Goal: Find specific page/section: Find specific page/section

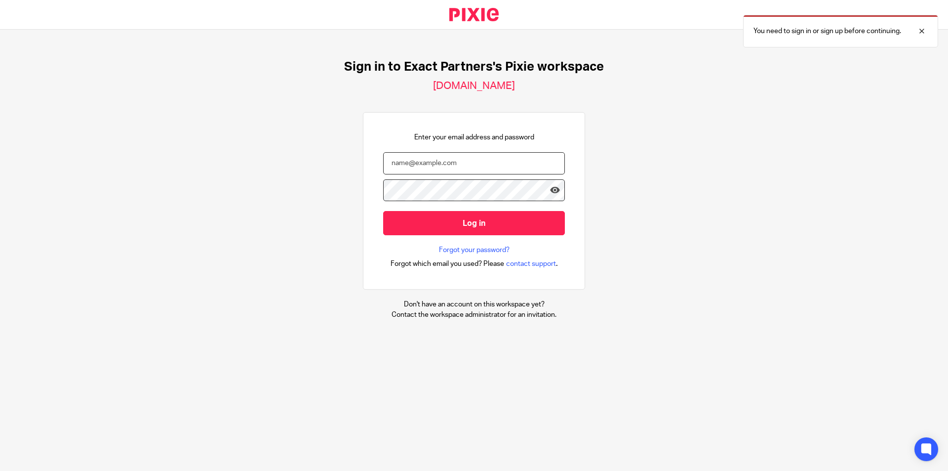
click at [397, 164] on input "email" at bounding box center [474, 163] width 182 height 22
type input "tan598@roadrunner.com"
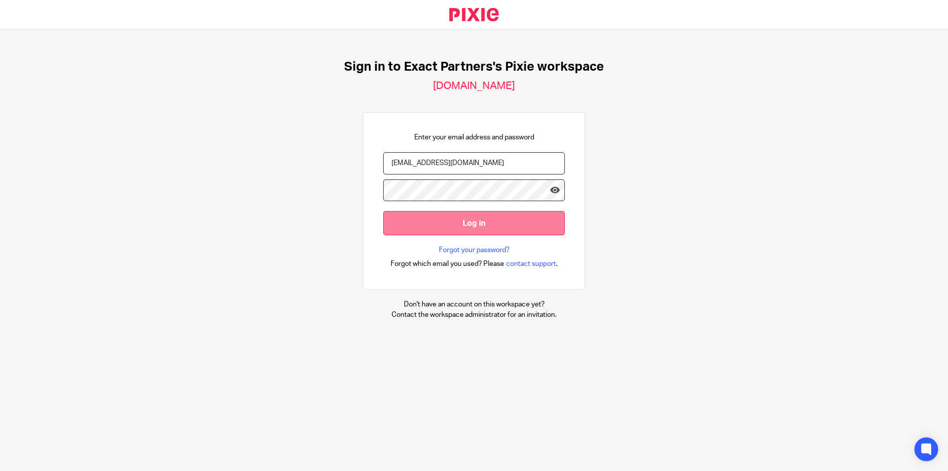
click at [453, 222] on input "Log in" at bounding box center [474, 223] width 182 height 24
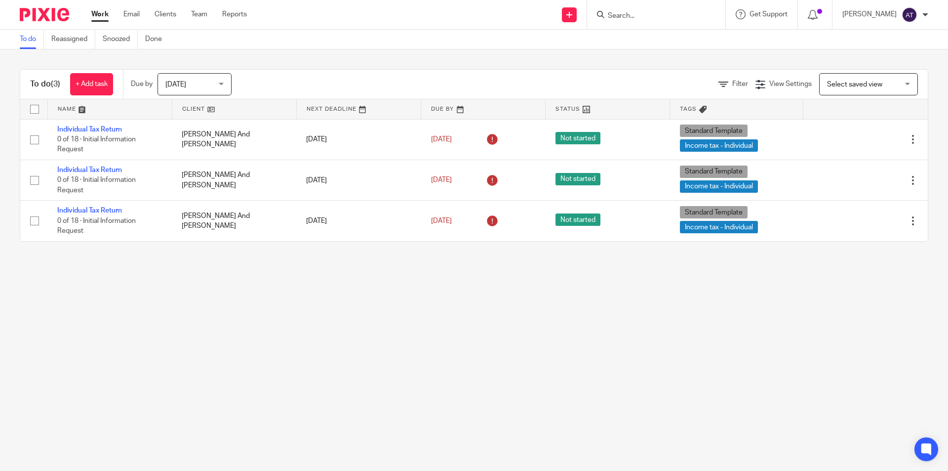
click at [681, 13] on input "Search" at bounding box center [651, 16] width 89 height 9
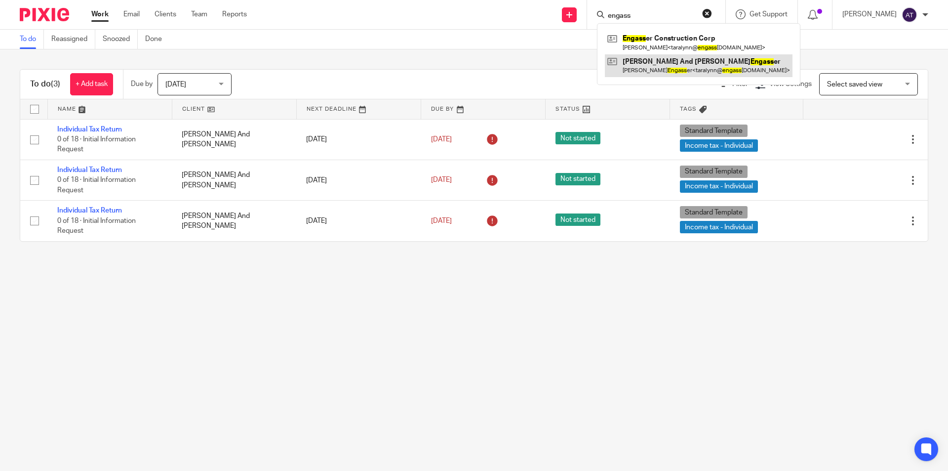
type input "engass"
click at [703, 63] on link at bounding box center [699, 65] width 188 height 23
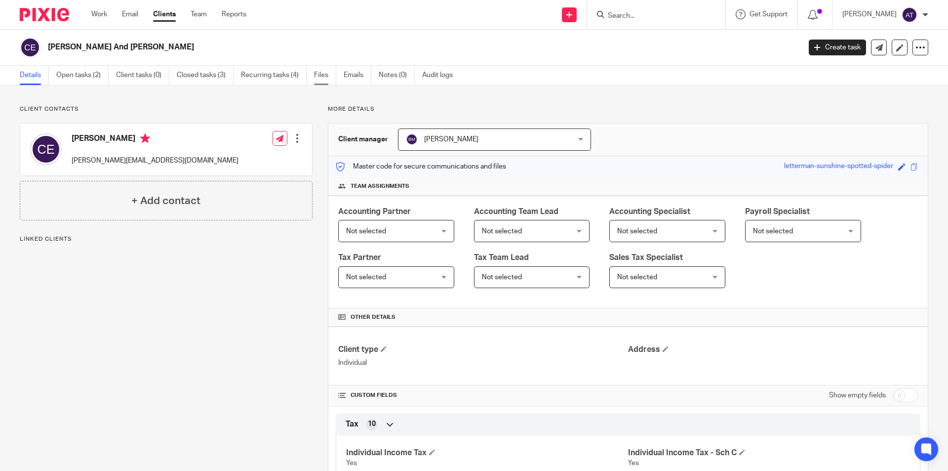
click at [319, 73] on link "Files" at bounding box center [325, 75] width 22 height 19
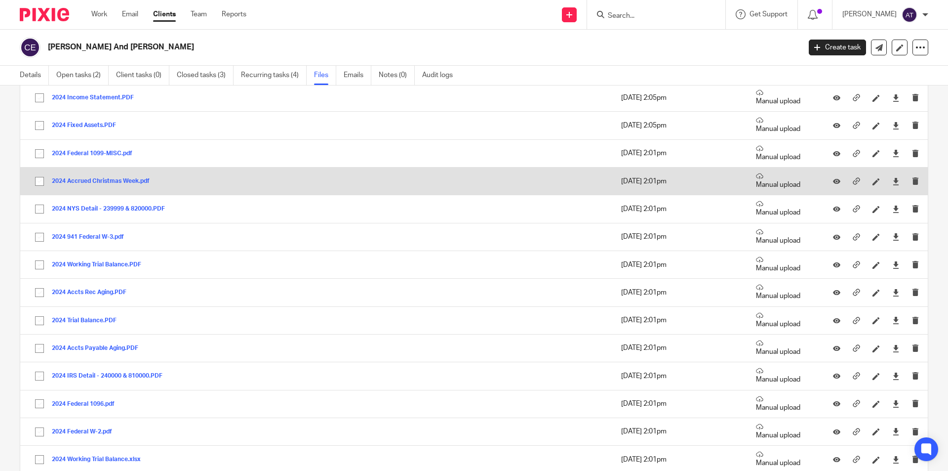
scroll to position [561, 0]
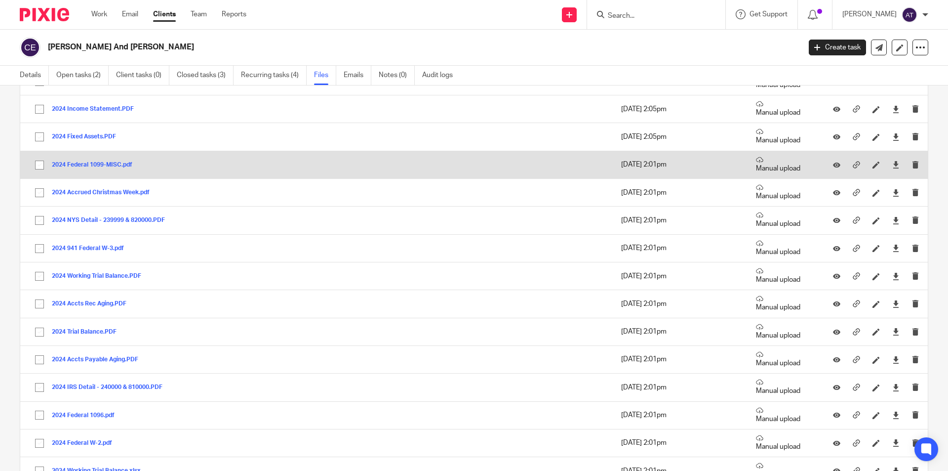
click at [82, 163] on button "2024 Federal 1099-MISC.pdf" at bounding box center [96, 165] width 88 height 7
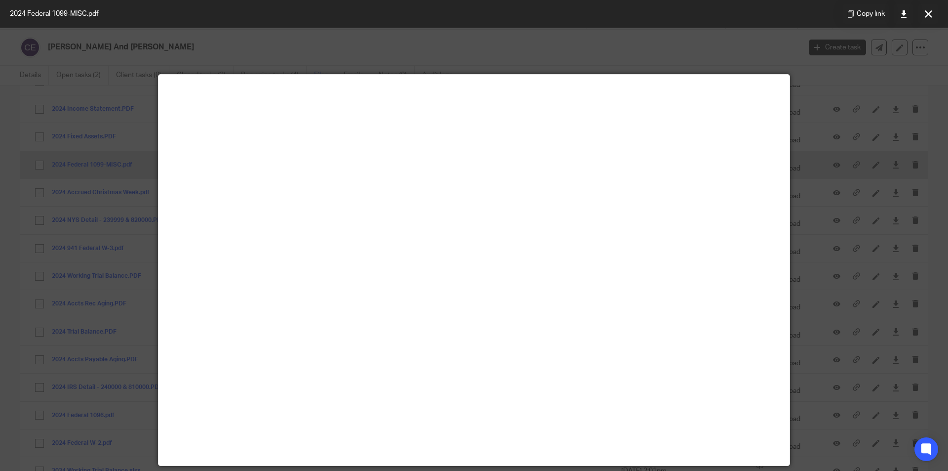
click at [40, 164] on div at bounding box center [474, 235] width 948 height 471
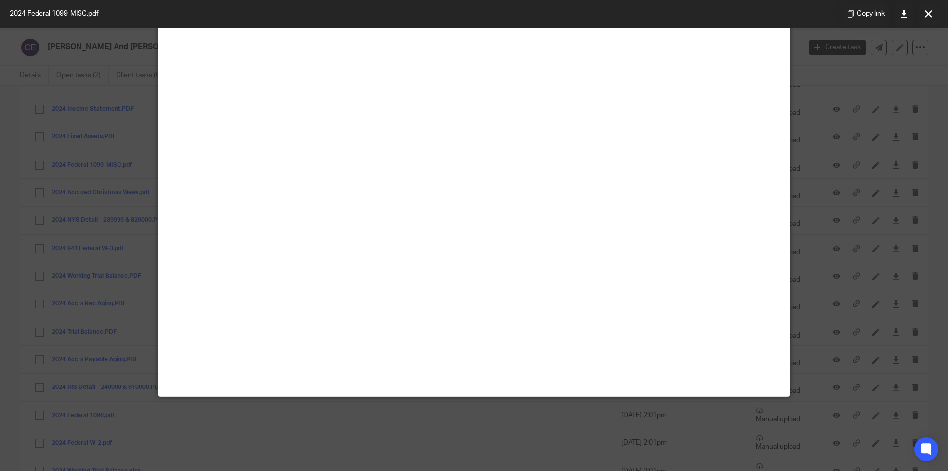
scroll to position [20, 0]
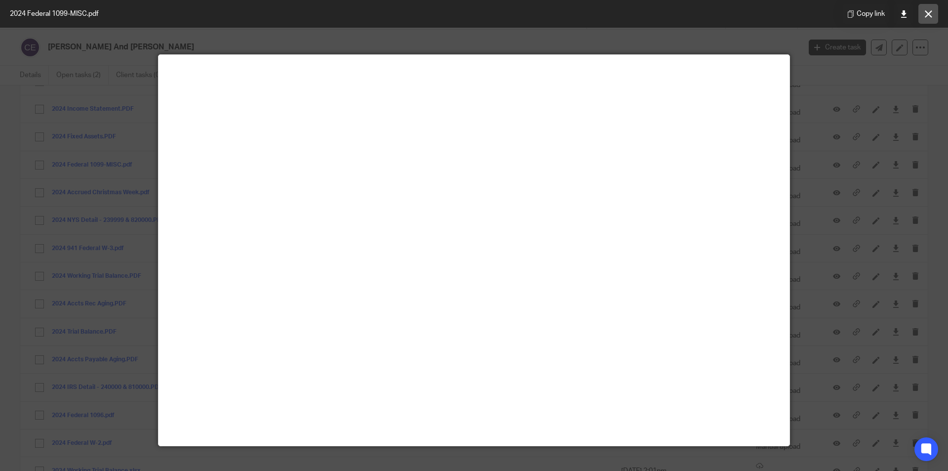
click at [929, 14] on icon at bounding box center [928, 13] width 7 height 7
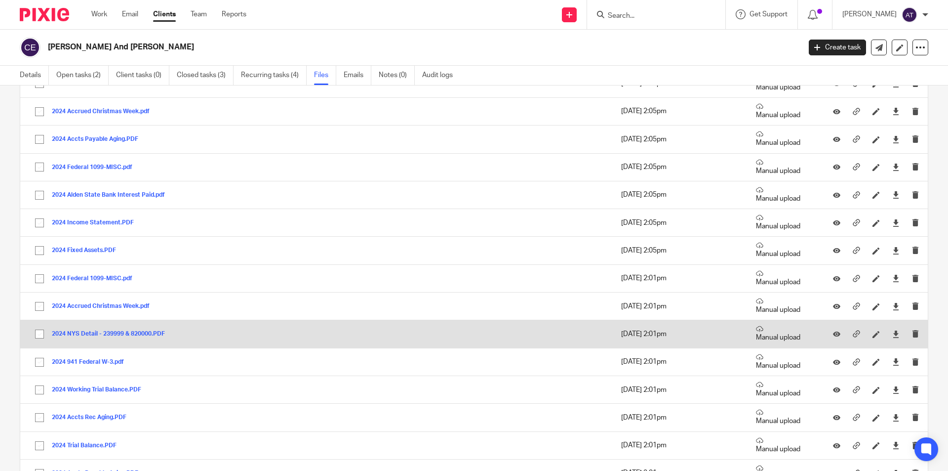
scroll to position [412, 0]
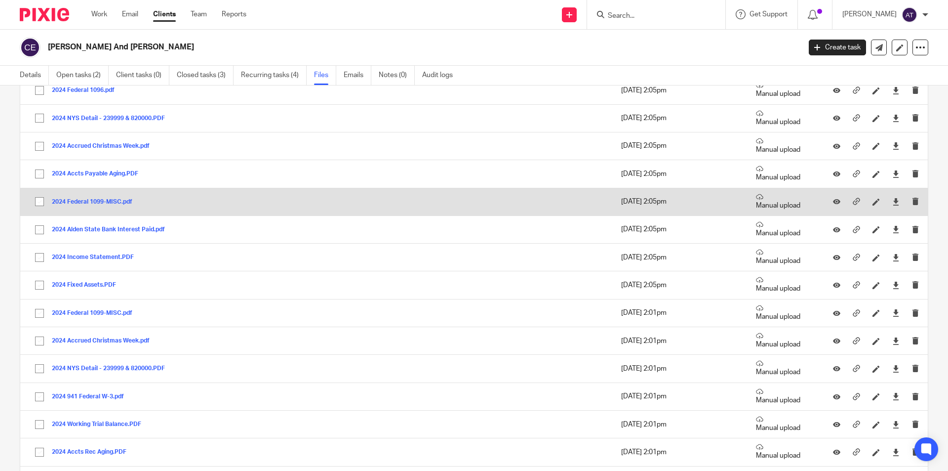
click at [74, 201] on button "2024 Federal 1099-MISC.pdf" at bounding box center [96, 202] width 88 height 7
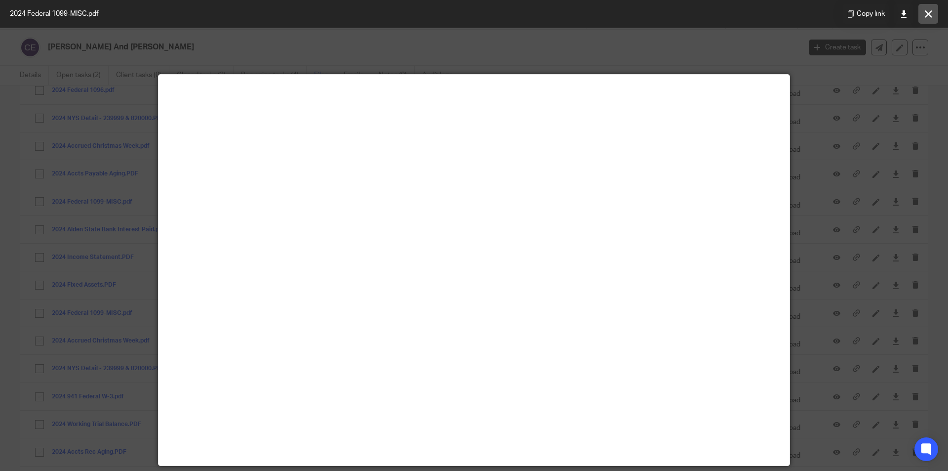
click at [930, 11] on icon at bounding box center [928, 13] width 7 height 7
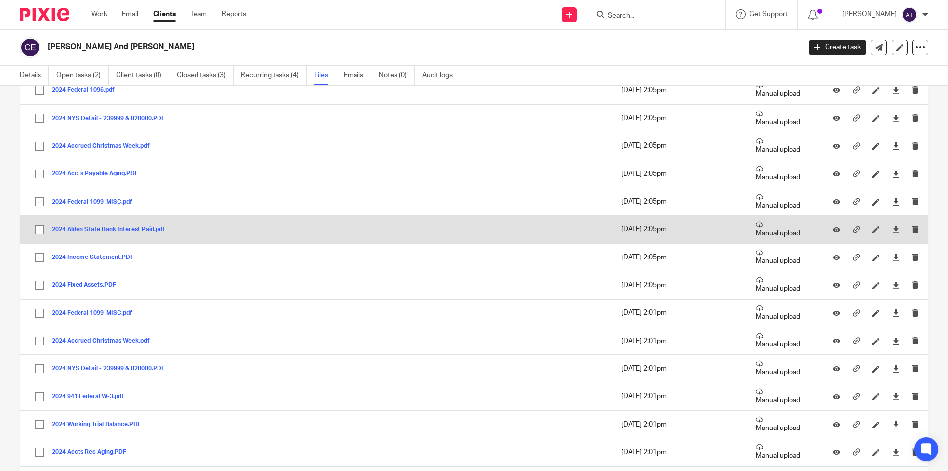
click at [112, 227] on button "2024 Alden State Bank Interest Paid.pdf" at bounding box center [112, 229] width 121 height 7
click at [112, 227] on div "General files (37) Upload file Download selected Delete selected Show only sign…" at bounding box center [466, 245] width 924 height 1104
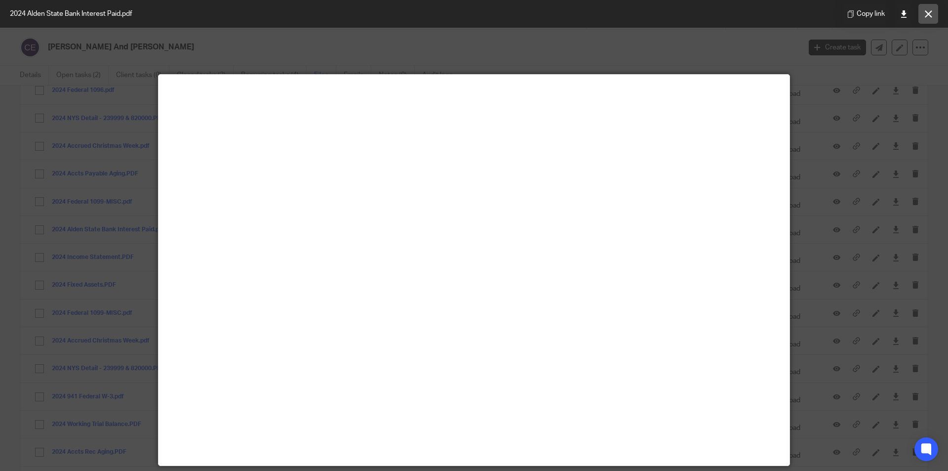
click at [930, 13] on icon at bounding box center [928, 13] width 7 height 7
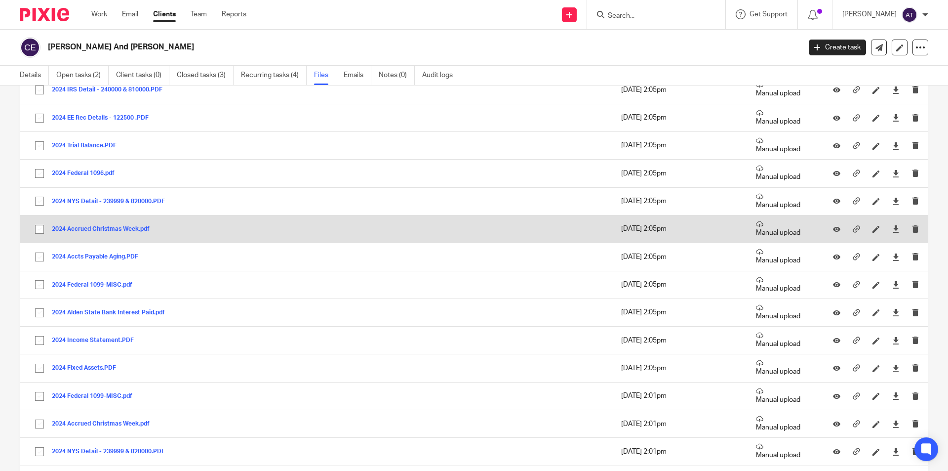
scroll to position [314, 0]
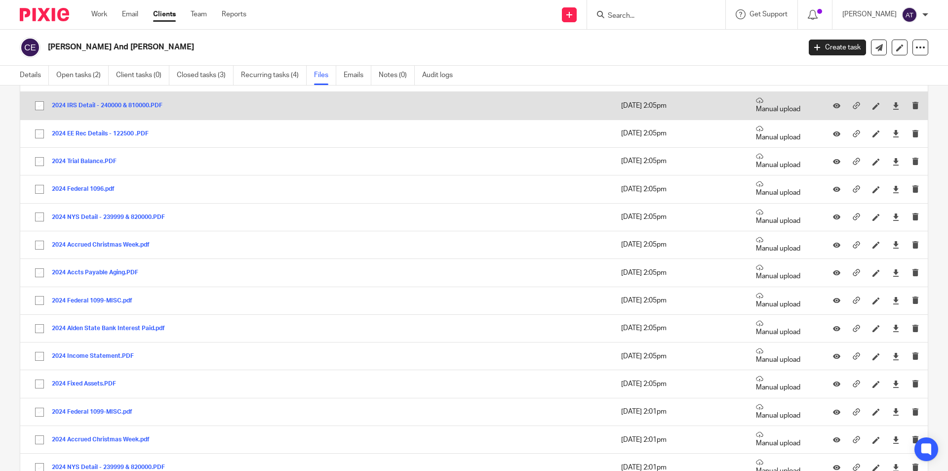
click at [81, 107] on button "2024 IRS Detail - 240000 & 810000.PDF" at bounding box center [111, 105] width 118 height 7
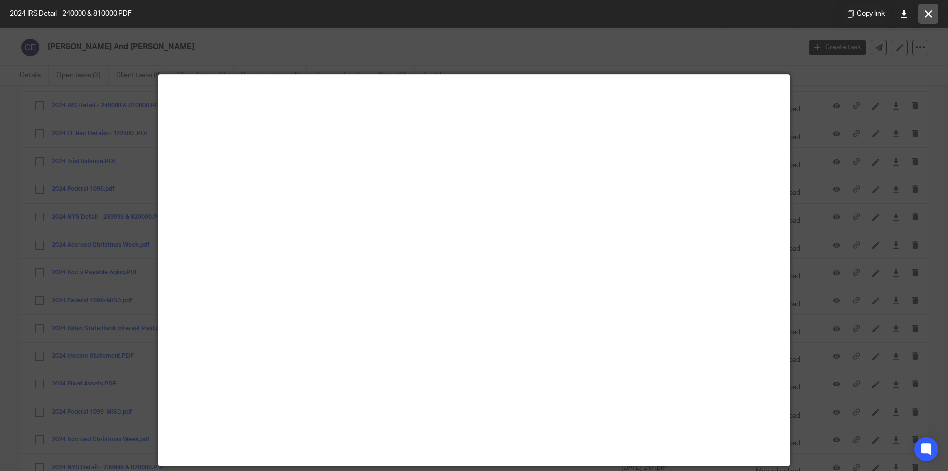
click at [930, 11] on icon at bounding box center [928, 13] width 7 height 7
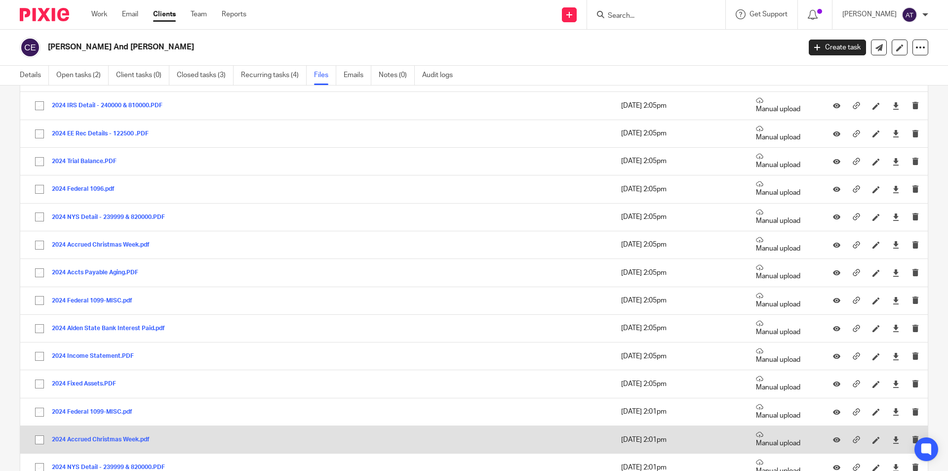
click at [105, 439] on button "2024 Accrued Christmas Week.pdf" at bounding box center [104, 439] width 105 height 7
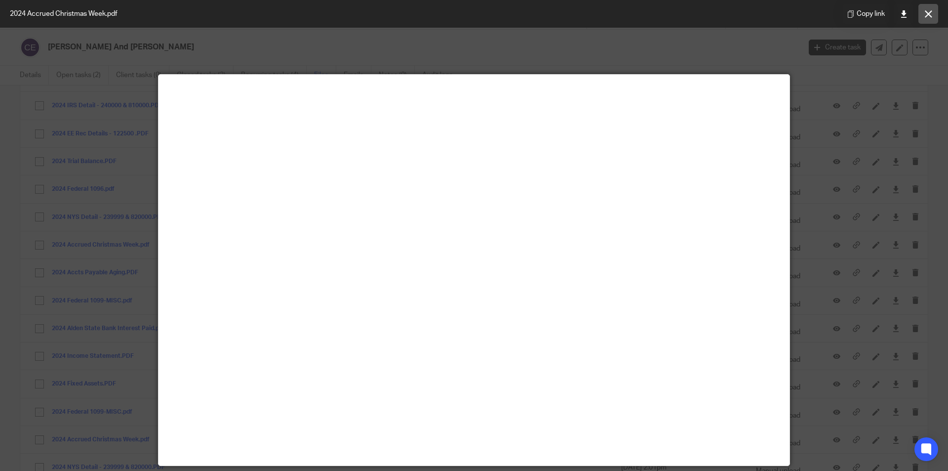
click at [926, 12] on icon at bounding box center [928, 13] width 7 height 7
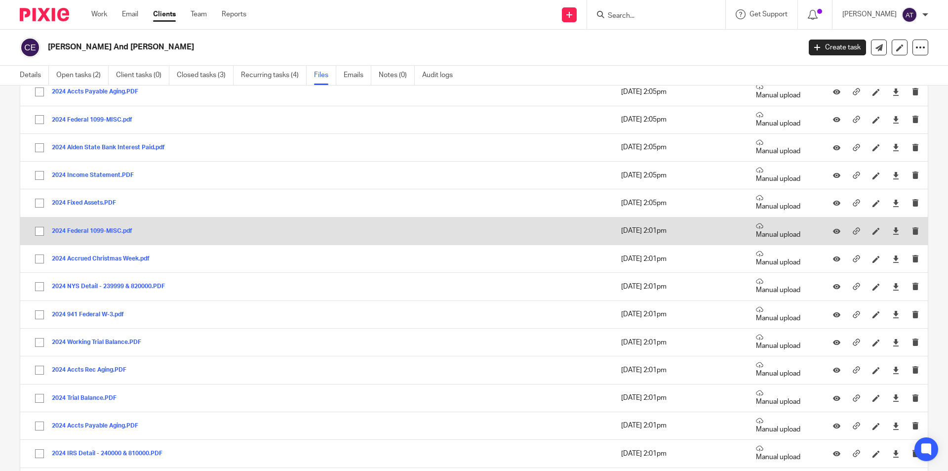
scroll to position [511, 0]
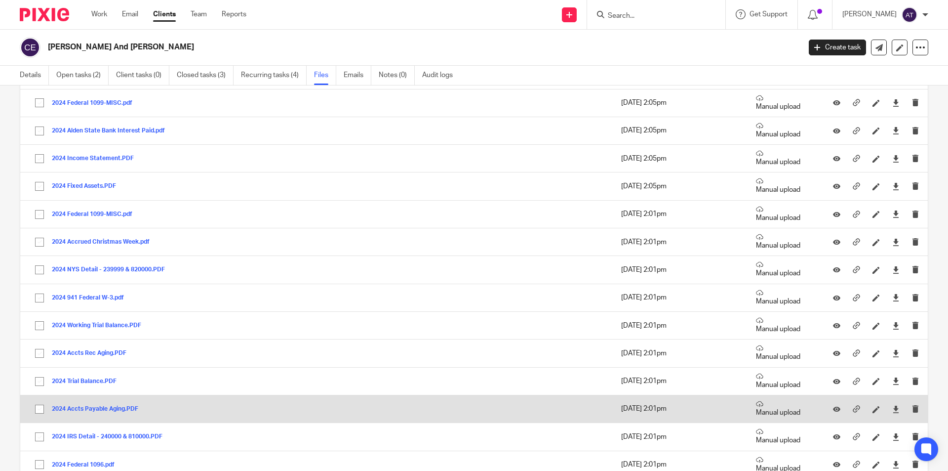
click at [118, 406] on button "2024 Accts Payable Aging.PDF" at bounding box center [99, 409] width 94 height 7
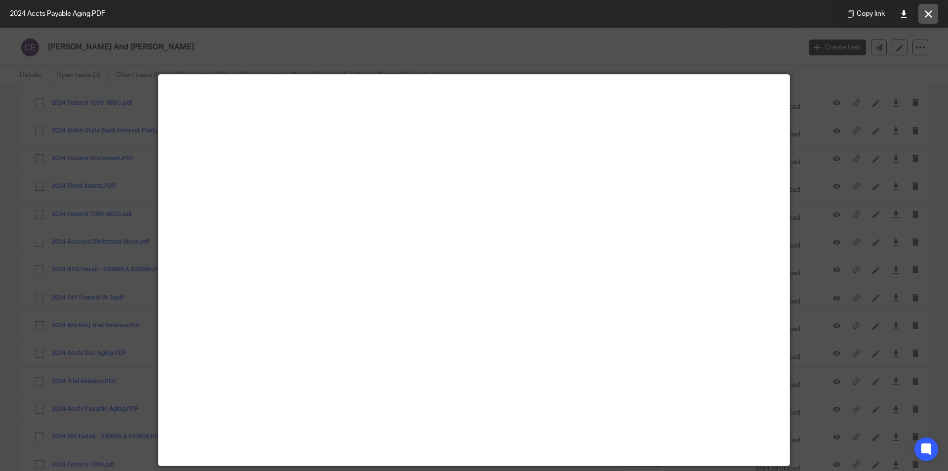
click at [929, 15] on icon at bounding box center [928, 13] width 7 height 7
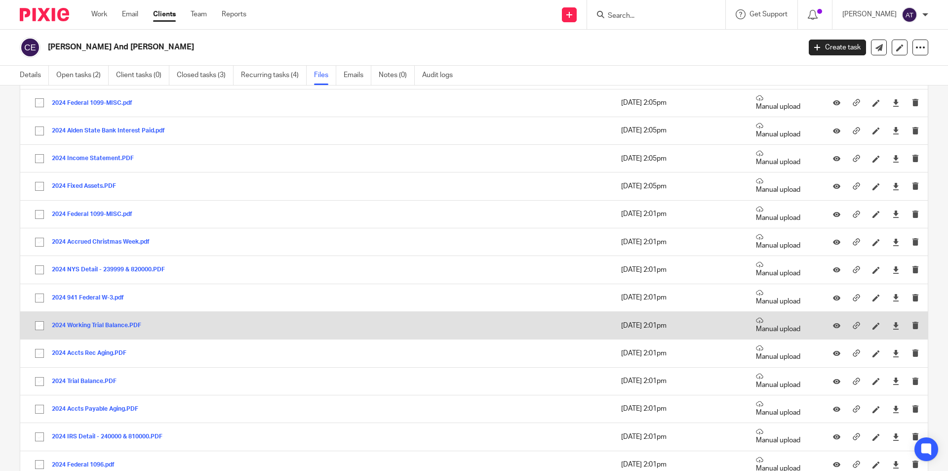
click at [107, 325] on button "2024 Working Trial Balance.PDF" at bounding box center [100, 325] width 97 height 7
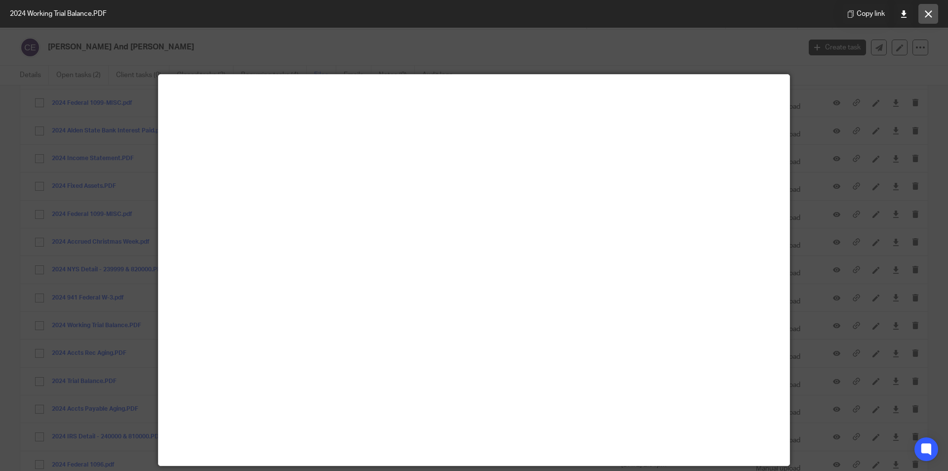
click at [928, 11] on icon at bounding box center [928, 13] width 7 height 7
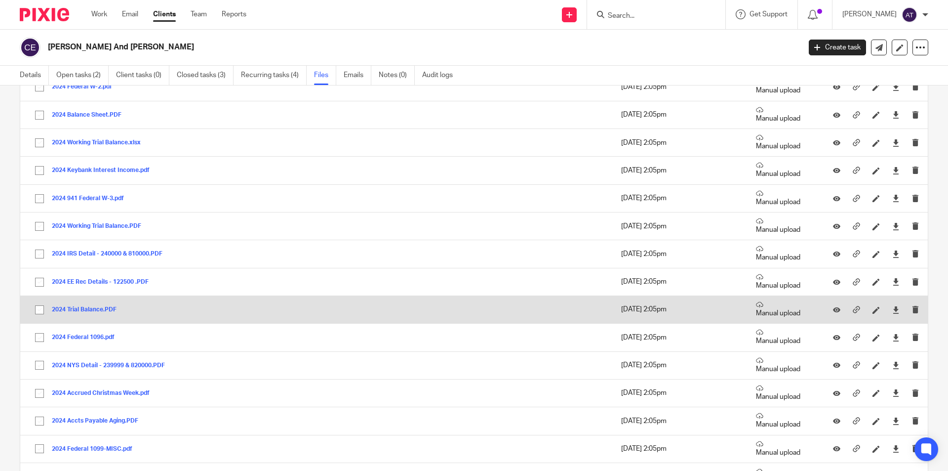
scroll to position [0, 0]
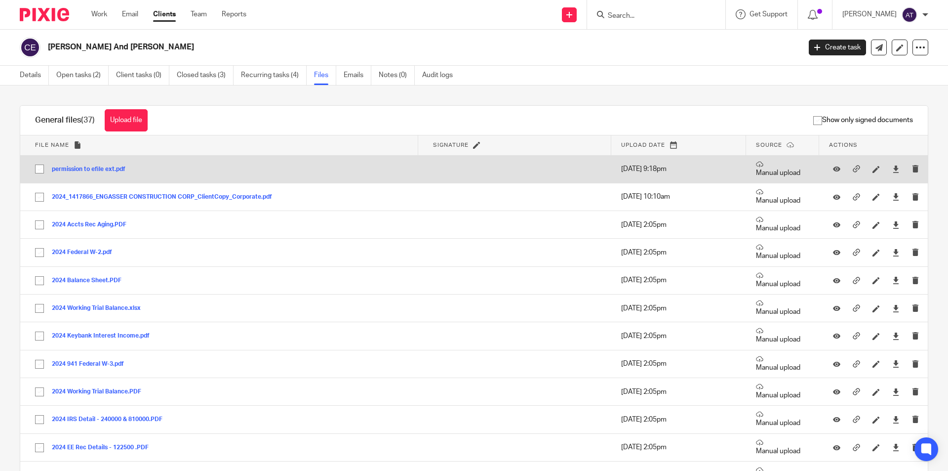
click at [99, 167] on button "permission to efile ext.pdf" at bounding box center [92, 169] width 81 height 7
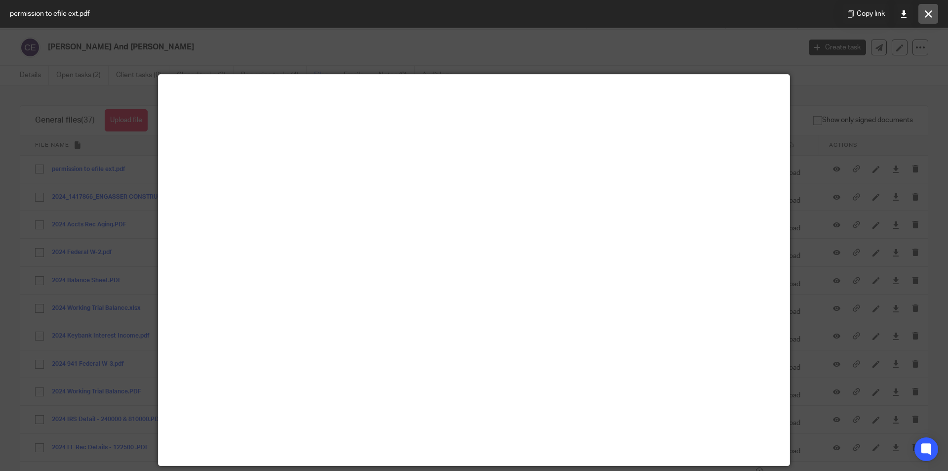
click at [931, 15] on icon at bounding box center [928, 13] width 7 height 7
